Goal: Book appointment/travel/reservation

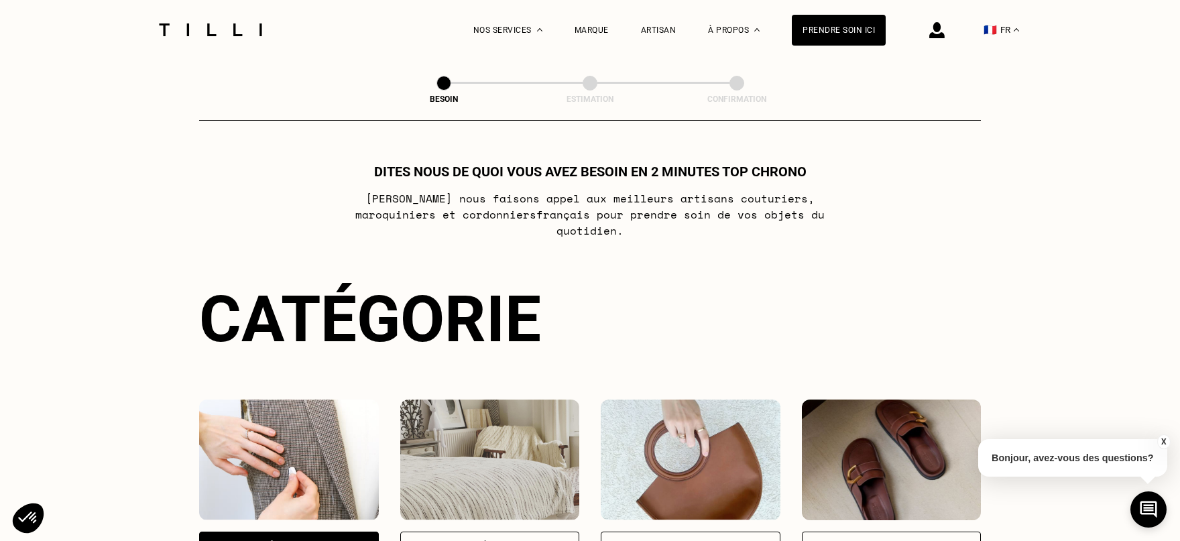
select select "FR"
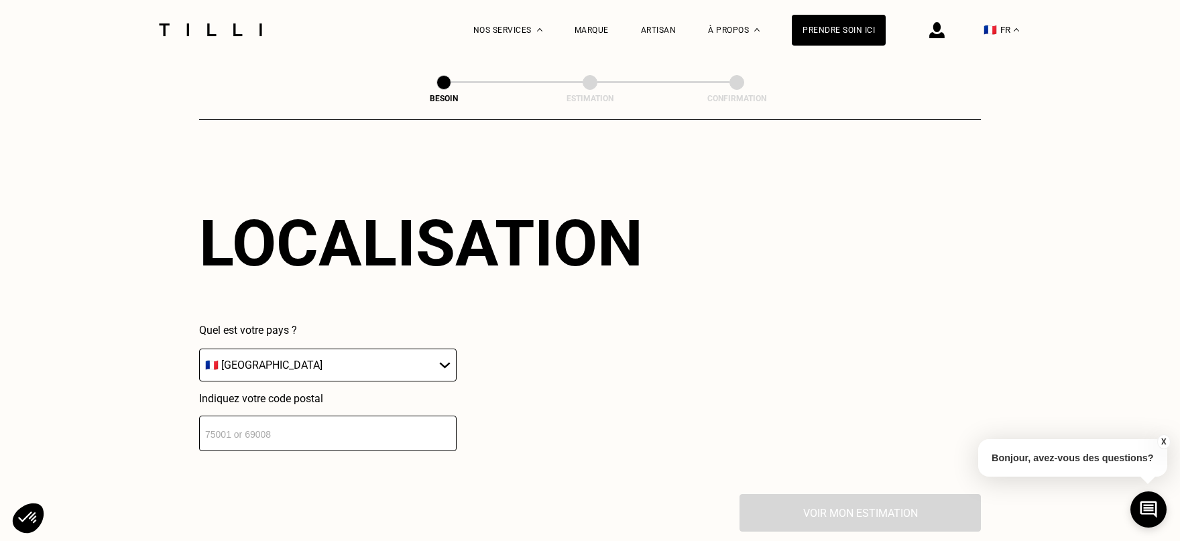
scroll to position [1094, 0]
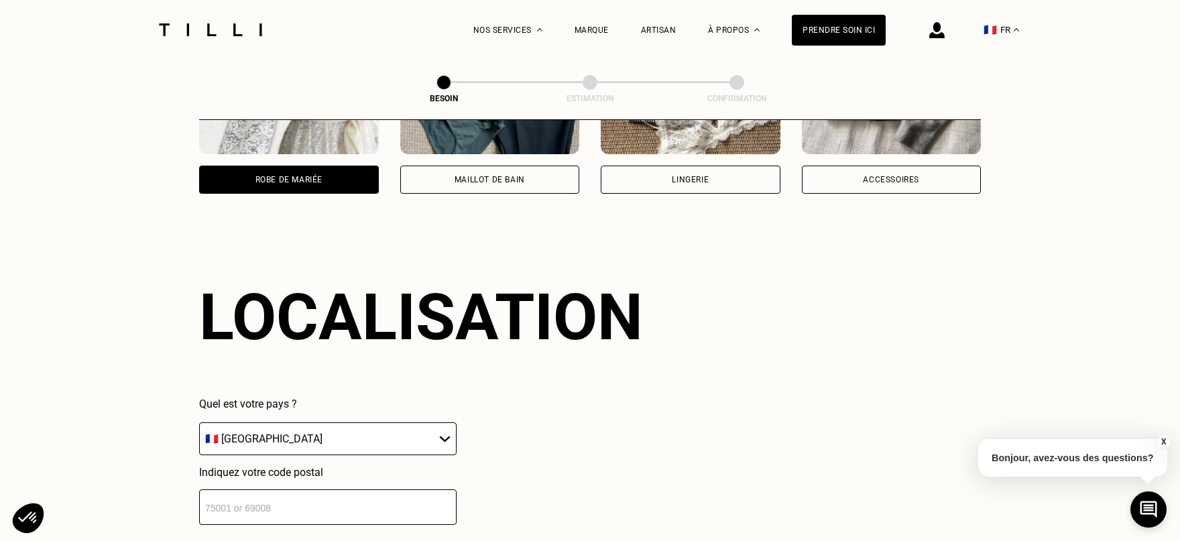
click at [339, 490] on input "number" at bounding box center [328, 508] width 258 height 36
type input "92600"
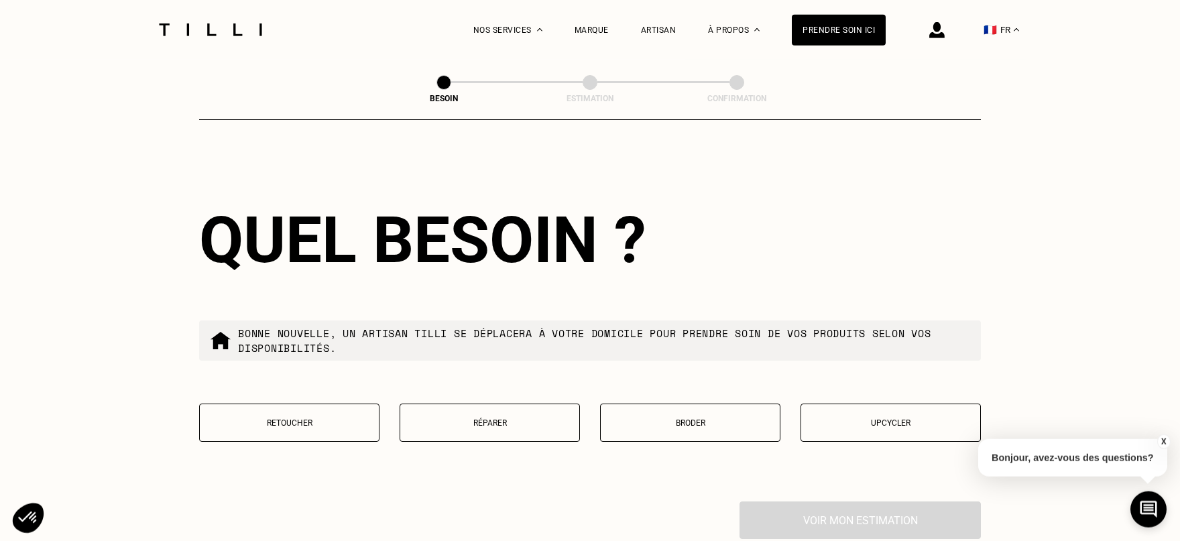
scroll to position [1503, 0]
click at [311, 418] on p "Retoucher" at bounding box center [290, 422] width 166 height 9
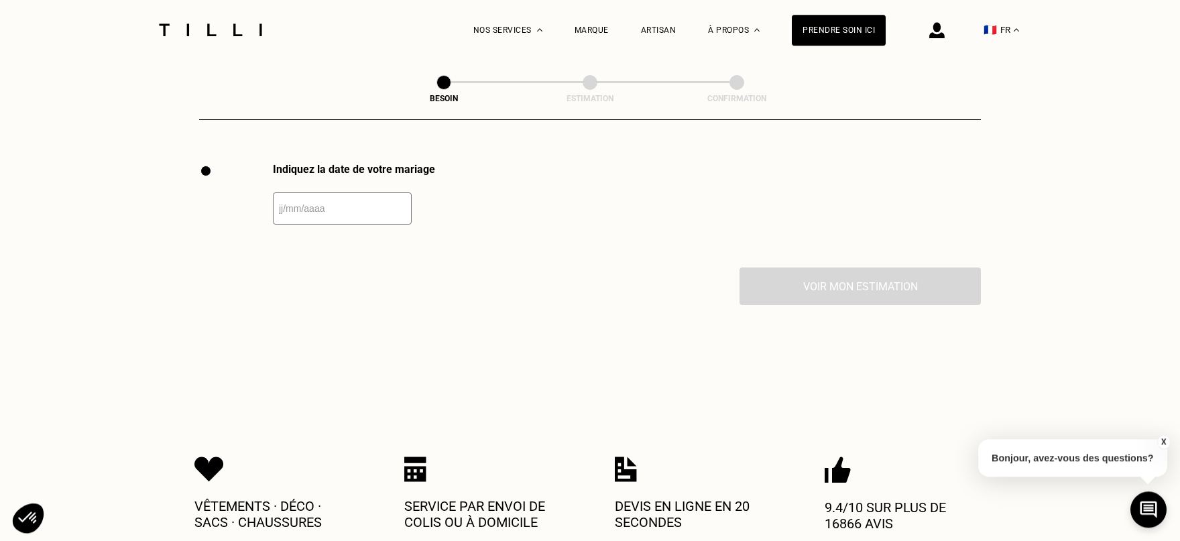
scroll to position [1847, 0]
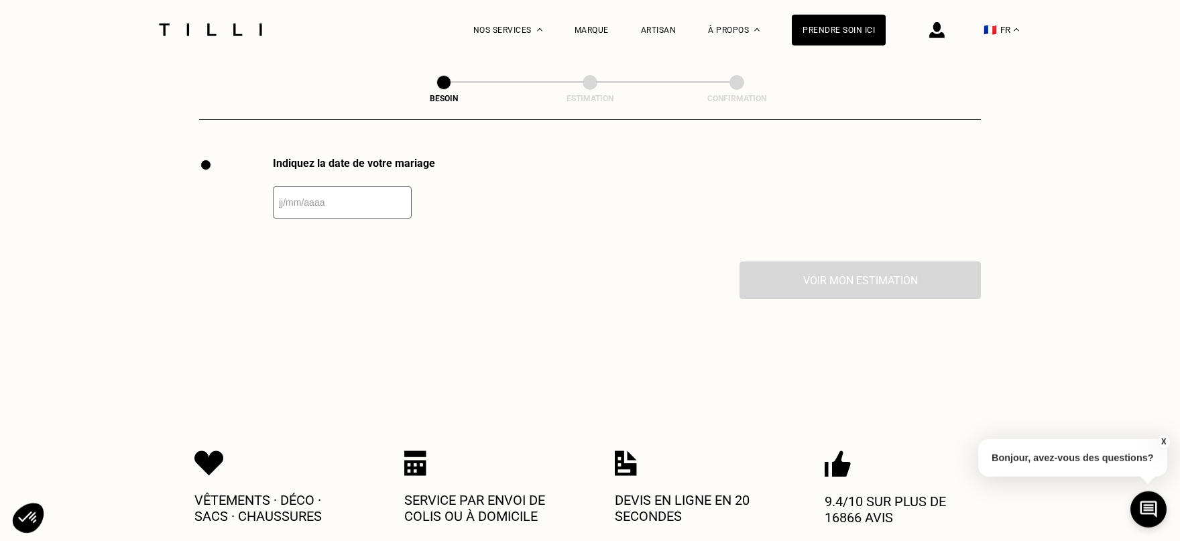
click at [369, 198] on input "text" at bounding box center [342, 202] width 139 height 32
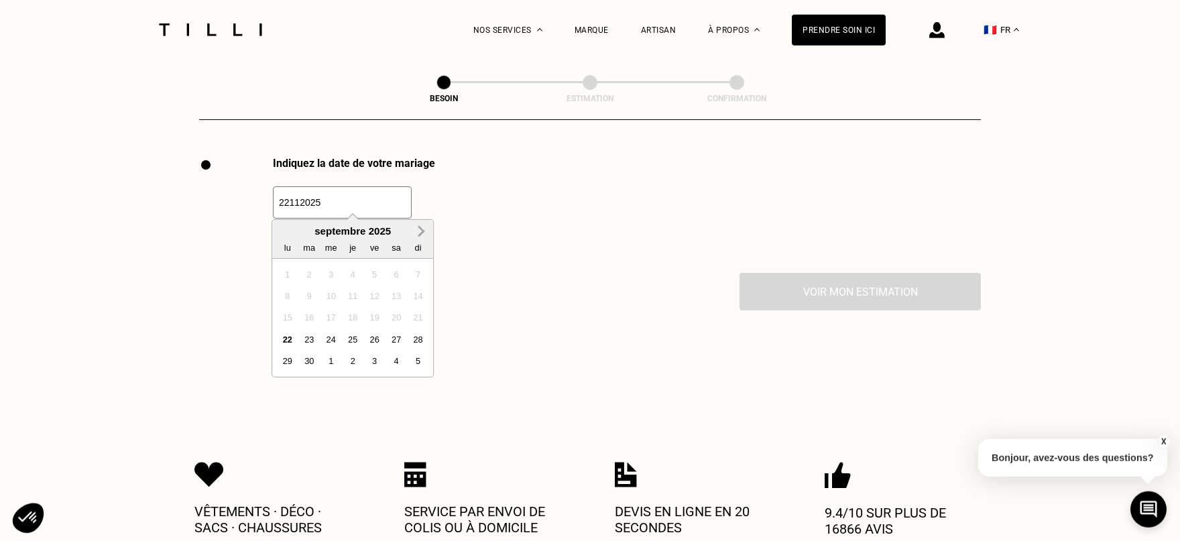
click at [423, 235] on button "Next Month" at bounding box center [420, 231] width 21 height 21
click at [420, 230] on span "Next Month" at bounding box center [420, 231] width 0 height 16
click at [398, 335] on div "22" at bounding box center [397, 340] width 18 height 18
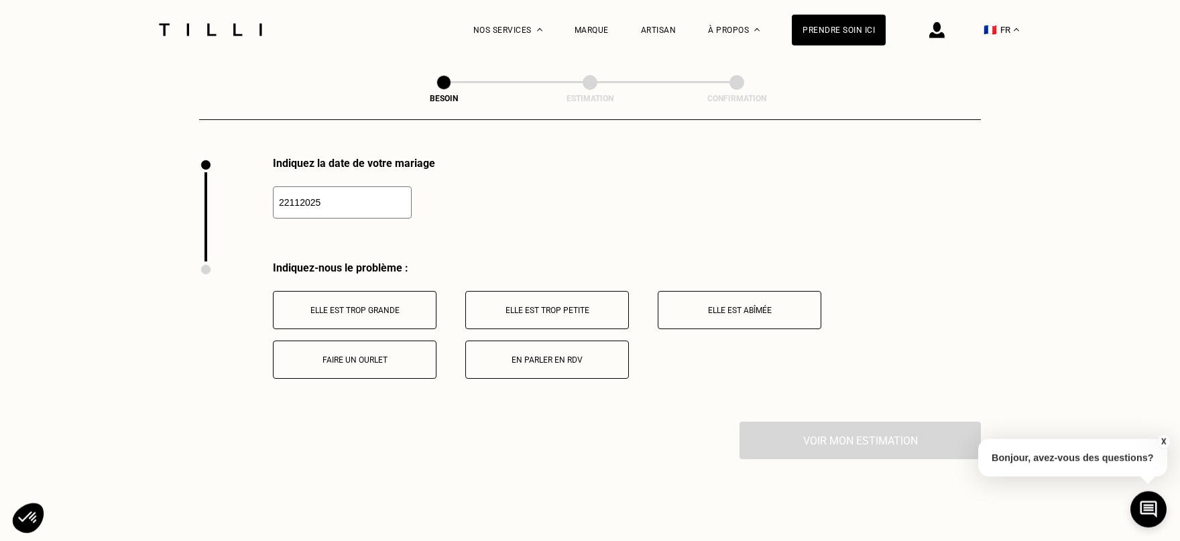
type input "[DATE]"
click at [377, 306] on p "Elle est trop grande" at bounding box center [354, 310] width 149 height 9
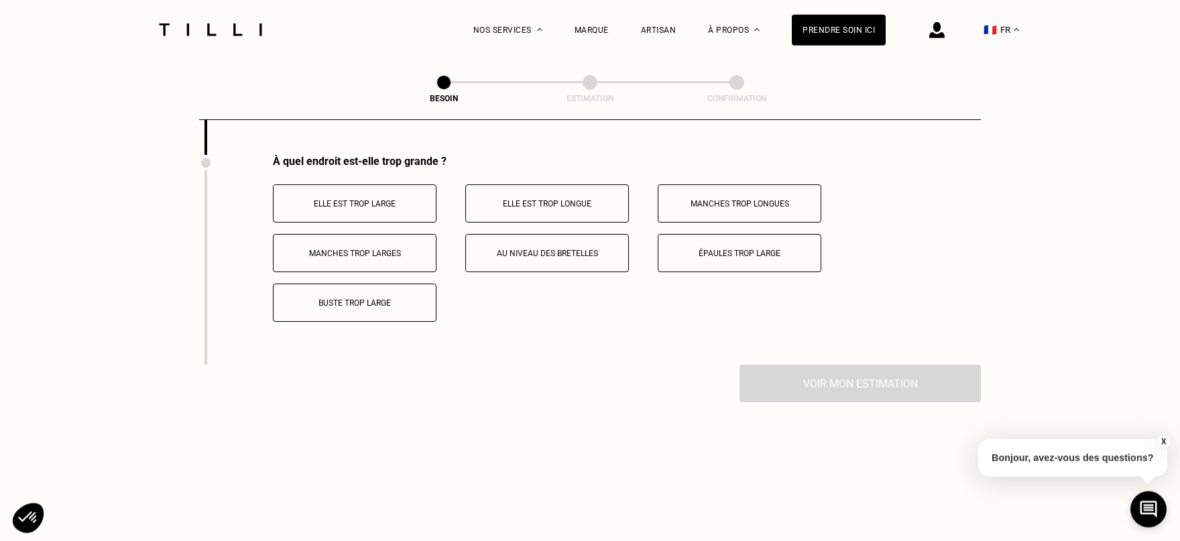
scroll to position [2112, 0]
click at [547, 201] on p "Elle est trop longue" at bounding box center [547, 205] width 149 height 9
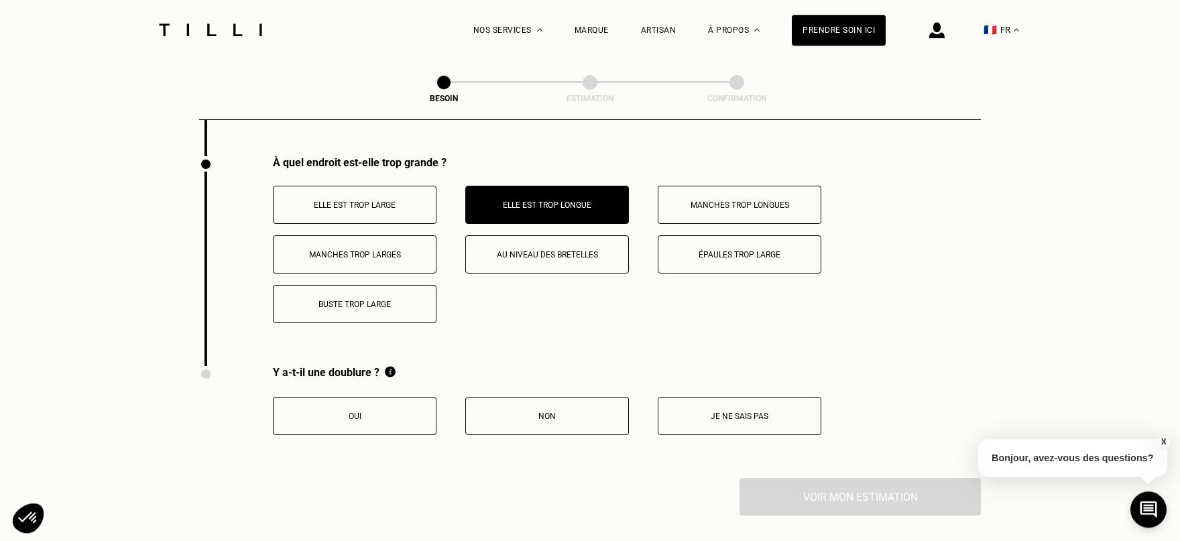
click at [400, 412] on p "Oui" at bounding box center [354, 416] width 149 height 9
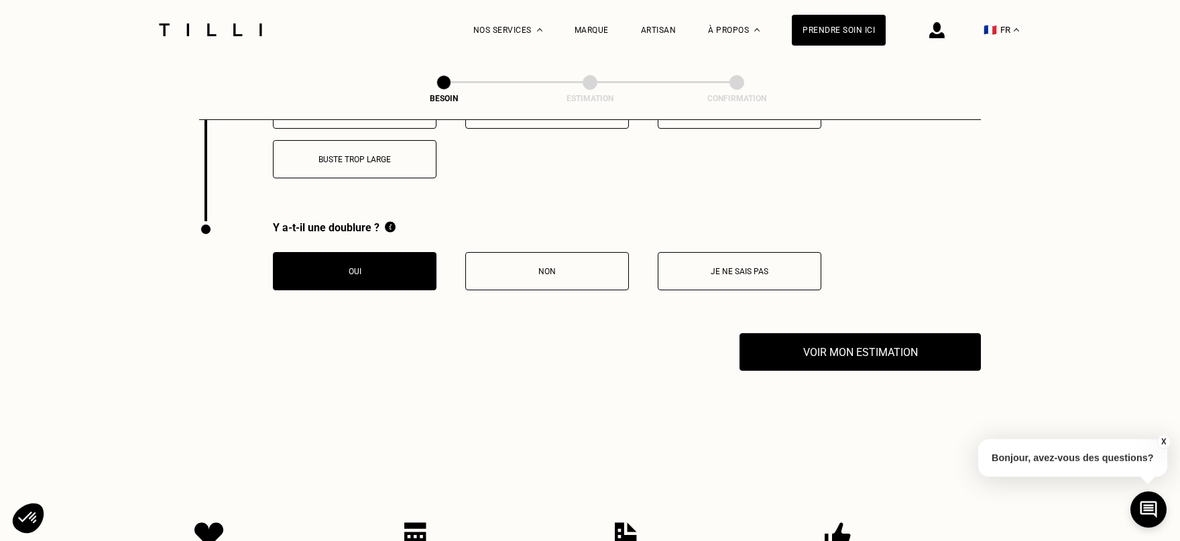
scroll to position [2260, 0]
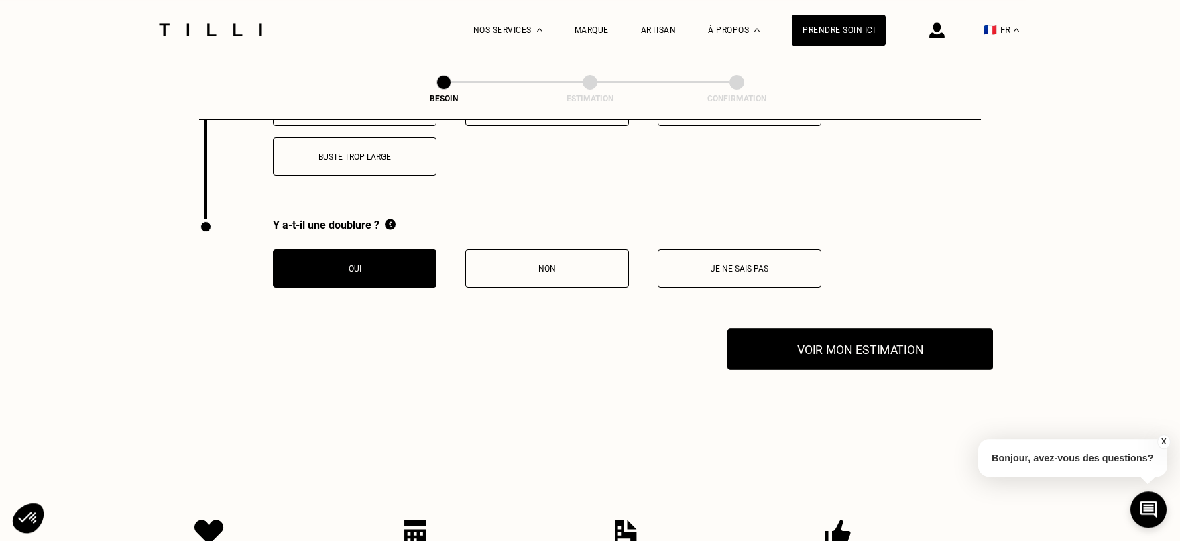
click at [952, 341] on button "Voir mon estimation" at bounding box center [861, 350] width 266 height 42
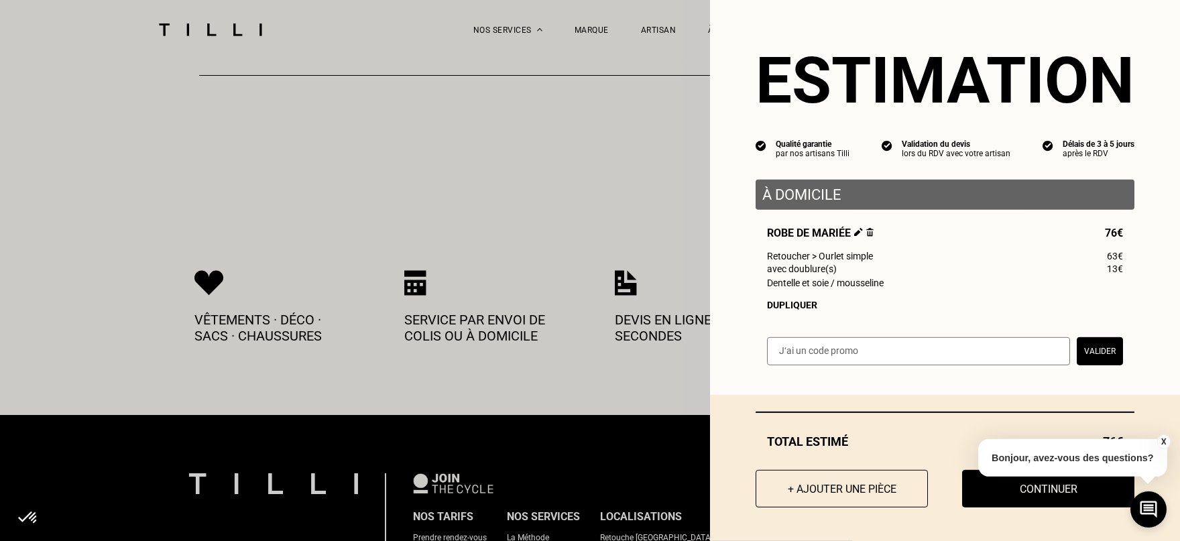
scroll to position [2629, 0]
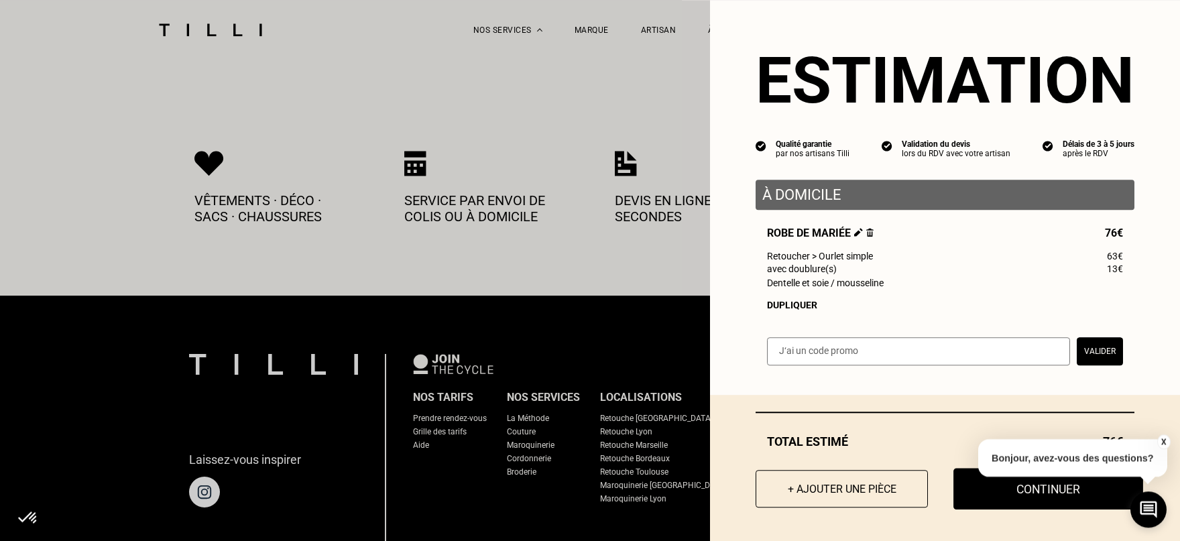
click at [1083, 492] on button "Continuer" at bounding box center [1049, 489] width 190 height 42
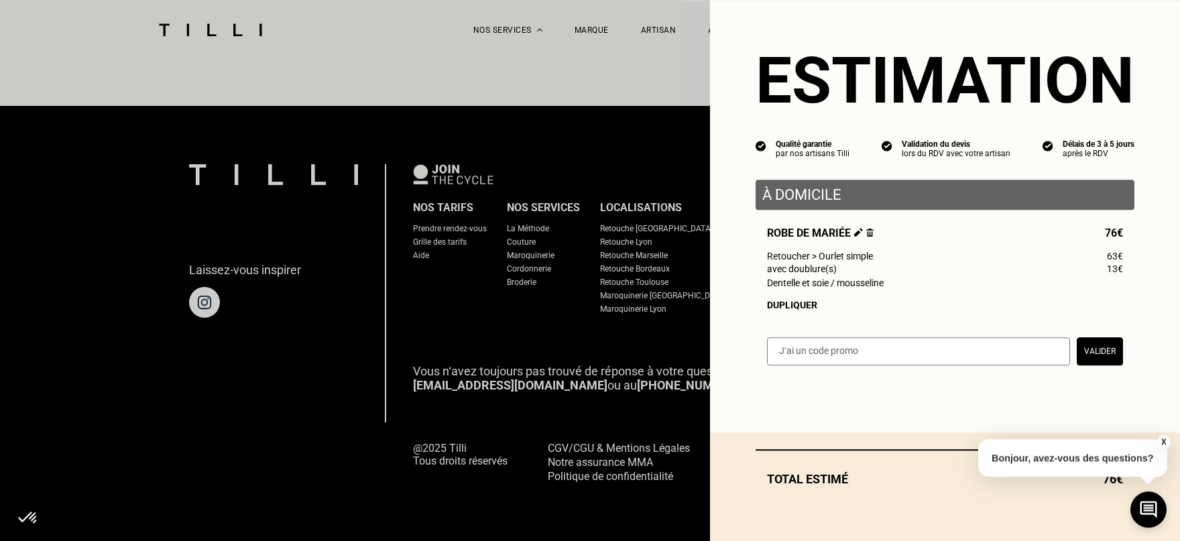
scroll to position [817, 0]
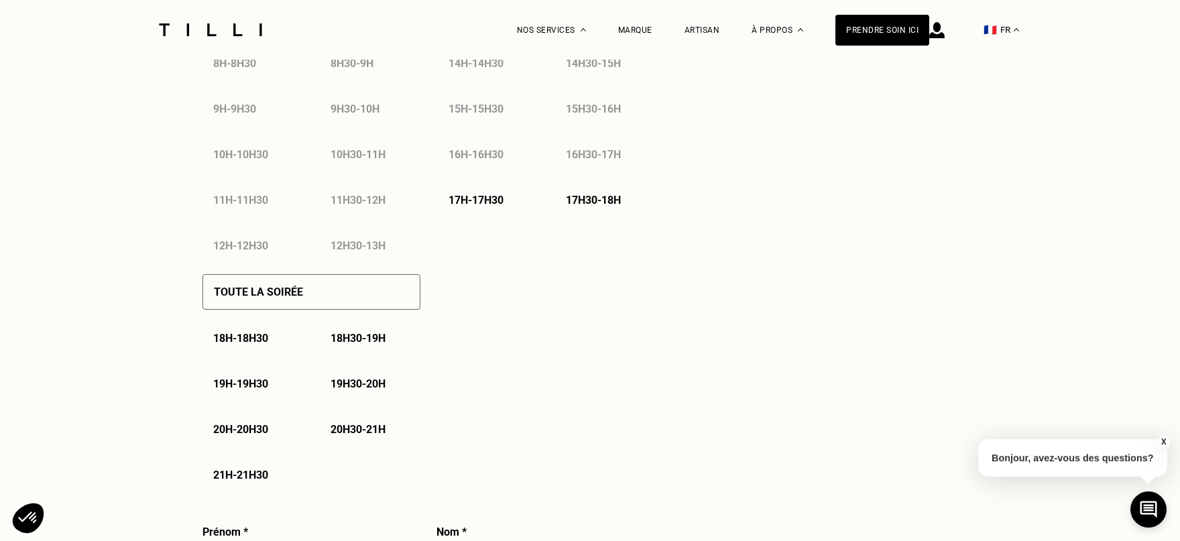
select select "FR"
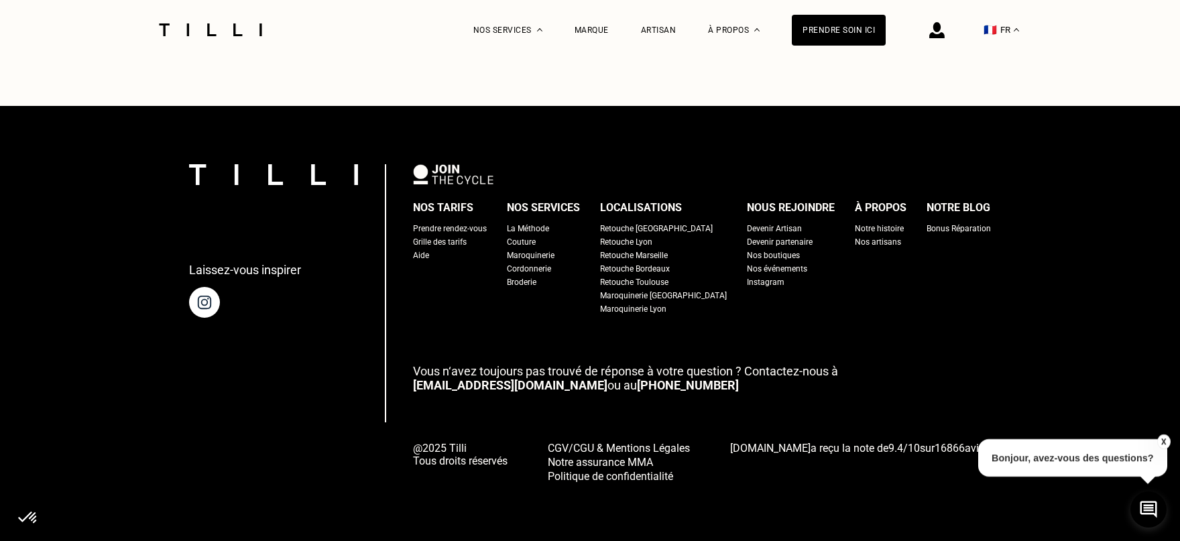
scroll to position [2141, 0]
click at [747, 253] on div "Nos boutiques" at bounding box center [773, 255] width 53 height 13
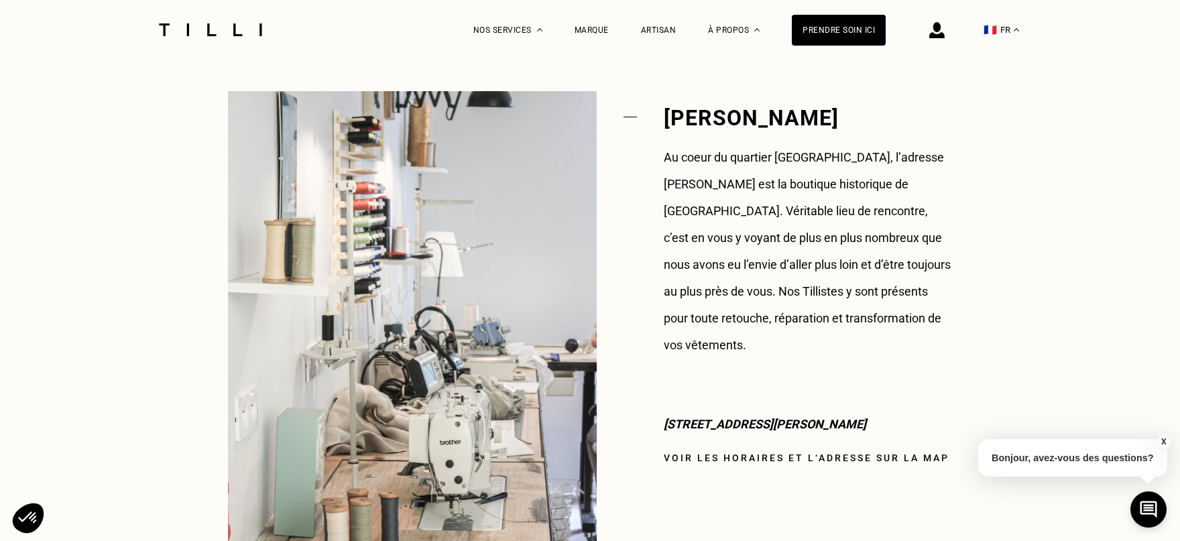
scroll to position [1328, 0]
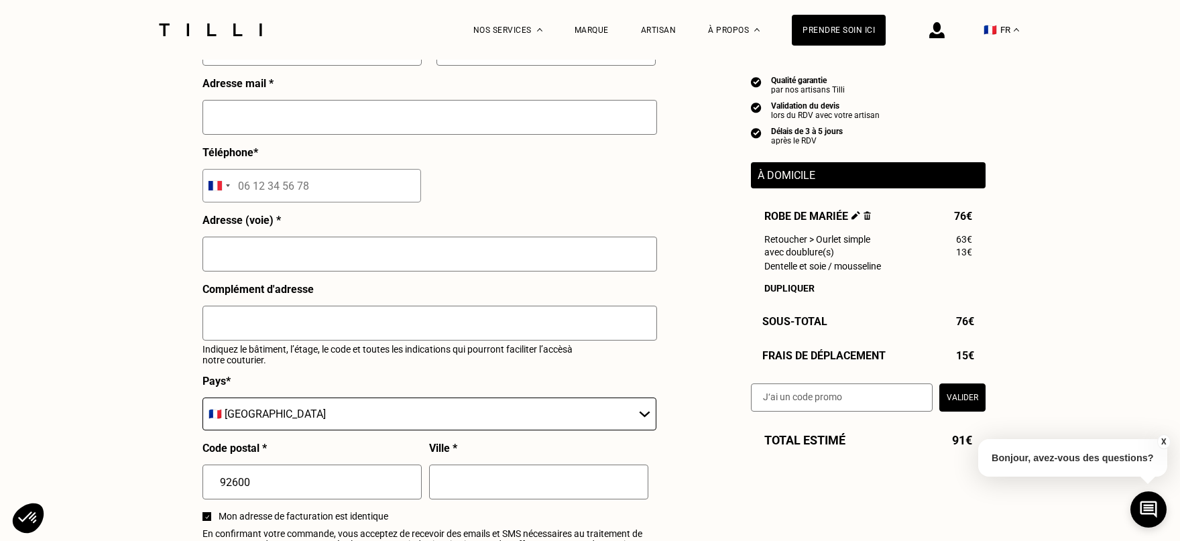
scroll to position [817, 0]
